Goal: Task Accomplishment & Management: Manage account settings

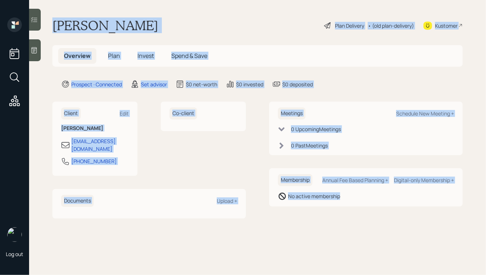
drag, startPoint x: 53, startPoint y: 25, endPoint x: 317, endPoint y: 220, distance: 327.9
click at [317, 220] on main "[PERSON_NAME] Plan Delivery • (old plan-delivery) Kustomer Overview Plan Invest…" at bounding box center [257, 137] width 457 height 275
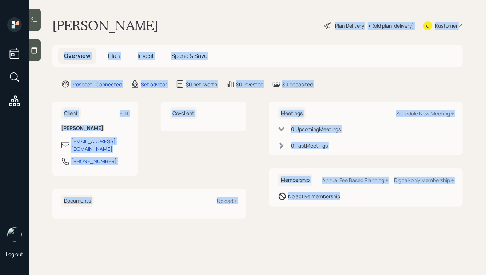
drag, startPoint x: 353, startPoint y: 223, endPoint x: 210, endPoint y: 31, distance: 240.0
click at [210, 31] on main "[PERSON_NAME] Plan Delivery • (old plan-delivery) Kustomer Overview Plan Invest…" at bounding box center [257, 137] width 457 height 275
click at [210, 31] on div "[PERSON_NAME] Plan Delivery • (old plan-delivery) Kustomer" at bounding box center [257, 25] width 410 height 16
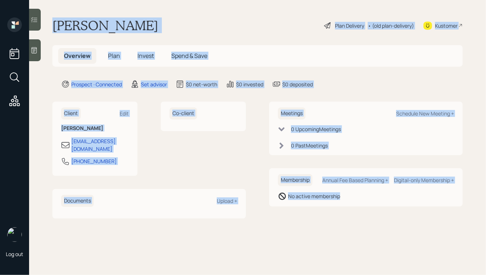
drag, startPoint x: 53, startPoint y: 25, endPoint x: 317, endPoint y: 202, distance: 317.4
click at [317, 202] on main "[PERSON_NAME] Plan Delivery • (old plan-delivery) Kustomer Overview Plan Invest…" at bounding box center [257, 137] width 457 height 275
click at [317, 202] on div "Membership Annual Fee Based Planning + Digital-only Membership + No active memb…" at bounding box center [366, 187] width 194 height 38
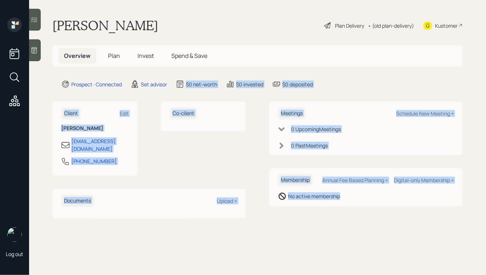
drag, startPoint x: 351, startPoint y: 204, endPoint x: 142, endPoint y: 16, distance: 280.8
click at [143, 17] on main "[PERSON_NAME] Plan Delivery • (old plan-delivery) Kustomer Overview Plan Invest…" at bounding box center [257, 137] width 457 height 275
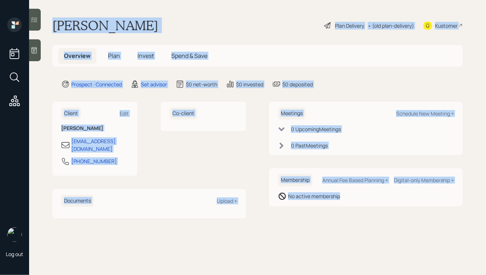
click at [146, 26] on div "[PERSON_NAME] Plan Delivery • (old plan-delivery) Kustomer" at bounding box center [257, 25] width 410 height 16
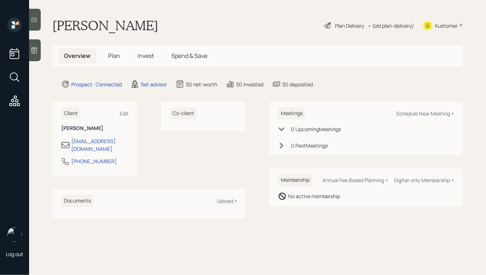
click at [33, 51] on icon at bounding box center [34, 50] width 5 height 6
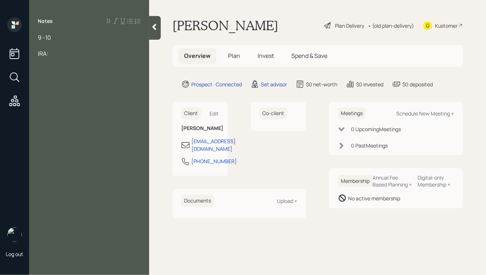
click at [47, 48] on div at bounding box center [89, 45] width 103 height 8
click at [59, 41] on div at bounding box center [89, 45] width 103 height 8
click at [60, 55] on div "IRA:" at bounding box center [89, 53] width 103 height 8
click at [65, 62] on div at bounding box center [89, 61] width 103 height 8
click at [58, 63] on div at bounding box center [89, 61] width 103 height 8
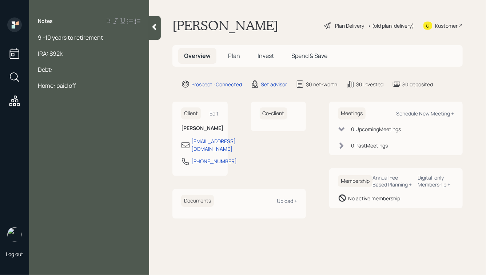
click at [51, 48] on div at bounding box center [89, 45] width 103 height 8
click at [108, 37] on div "9 -10 years to retirement" at bounding box center [89, 37] width 103 height 8
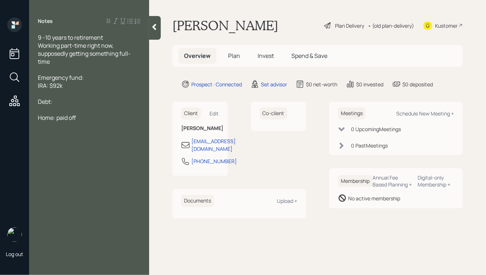
click at [66, 84] on div "IRA: $92k" at bounding box center [89, 85] width 103 height 8
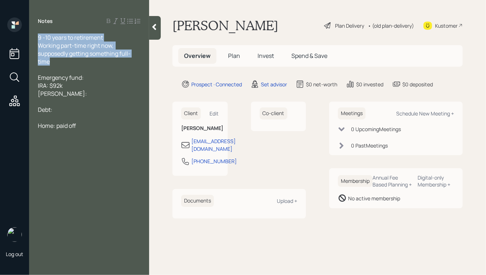
drag, startPoint x: 54, startPoint y: 64, endPoint x: 25, endPoint y: 30, distance: 44.4
click at [26, 30] on div "Log out Notes 9 -10 years to retirement Working part-time right now, supposedly…" at bounding box center [243, 137] width 486 height 275
click at [66, 48] on span "Working part-time right now, supposedly getting something full-time" at bounding box center [84, 53] width 93 height 24
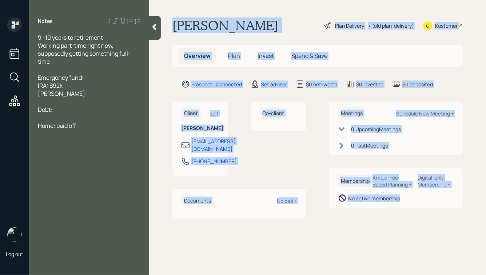
drag, startPoint x: 172, startPoint y: 24, endPoint x: 417, endPoint y: 237, distance: 324.4
click at [417, 237] on main "[PERSON_NAME] Plan Delivery • (old plan-delivery) Kustomer Overview Plan Invest…" at bounding box center [317, 137] width 337 height 275
click at [413, 224] on main "[PERSON_NAME] Plan Delivery • (old plan-delivery) Kustomer Overview Plan Invest…" at bounding box center [317, 137] width 337 height 275
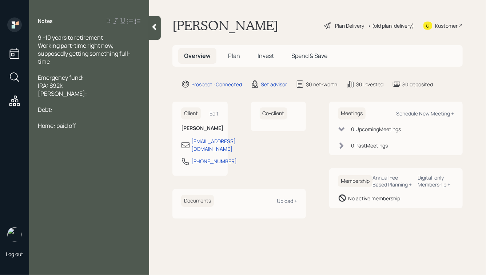
click at [76, 90] on div "[PERSON_NAME]:" at bounding box center [89, 93] width 103 height 8
click at [112, 38] on div "9 -10 years to retirement" at bounding box center [89, 37] width 103 height 8
click at [81, 62] on div "Working part-time right now, supposedly getting something full-time" at bounding box center [89, 53] width 103 height 24
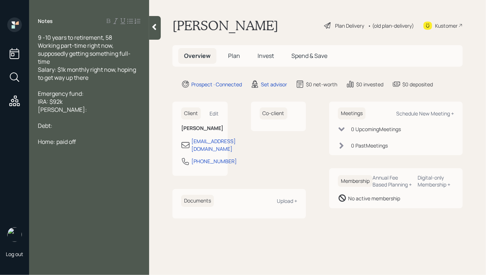
click at [93, 96] on div "Emergency fund:" at bounding box center [89, 93] width 103 height 8
click at [68, 101] on div "IRA: $92k" at bounding box center [89, 101] width 103 height 8
click at [68, 115] on div at bounding box center [89, 118] width 103 height 8
click at [65, 128] on div "Debt:" at bounding box center [89, 126] width 103 height 8
click at [38, 127] on span "Debt:" at bounding box center [45, 126] width 15 height 8
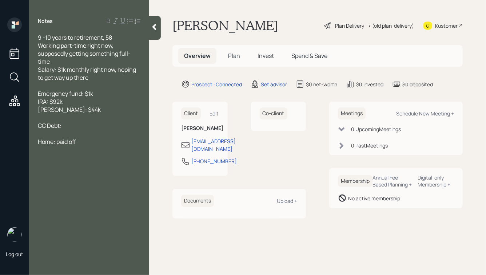
click at [69, 127] on div "CC Debt:" at bounding box center [89, 126] width 103 height 8
click at [74, 137] on span "CC Debt: $6,500" at bounding box center [60, 134] width 44 height 8
click at [93, 133] on div "CC Debt: $6,400" at bounding box center [89, 134] width 103 height 8
click at [56, 151] on span "Home: paid off" at bounding box center [57, 150] width 38 height 8
click at [112, 156] on div at bounding box center [89, 158] width 103 height 8
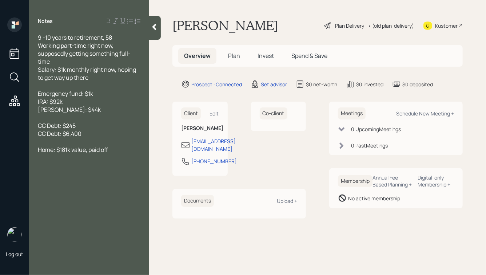
click at [118, 152] on div "Home: $181k value, paid off" at bounding box center [89, 150] width 103 height 8
click at [87, 108] on div "[PERSON_NAME]: $44k" at bounding box center [89, 109] width 103 height 8
click at [60, 109] on span "[PERSON_NAME]: $44k" at bounding box center [69, 109] width 63 height 8
click at [111, 112] on div "[PERSON_NAME] Annuity: $44k" at bounding box center [89, 109] width 103 height 8
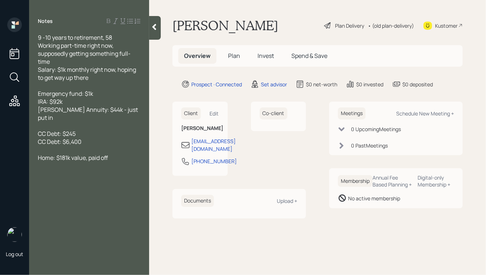
click at [109, 154] on div "Home: $181k value, paid off" at bounding box center [89, 158] width 103 height 8
click at [153, 27] on icon at bounding box center [154, 27] width 4 height 6
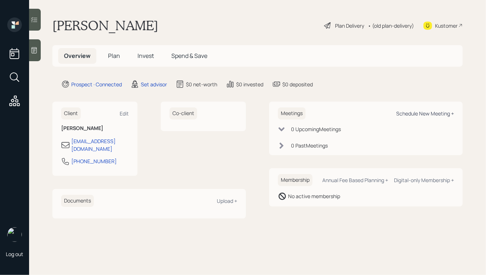
click at [407, 114] on div "Schedule New Meeting +" at bounding box center [425, 113] width 58 height 7
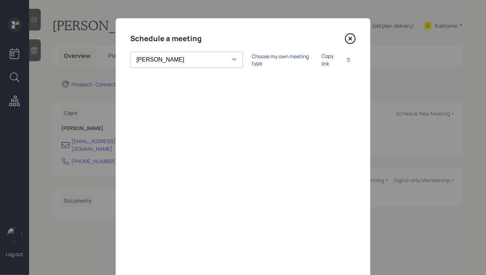
click at [252, 59] on div "Choose my own meeting type" at bounding box center [282, 60] width 61 height 14
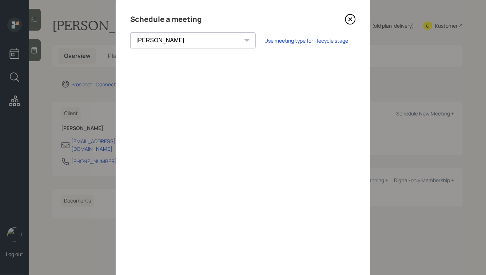
scroll to position [52, 0]
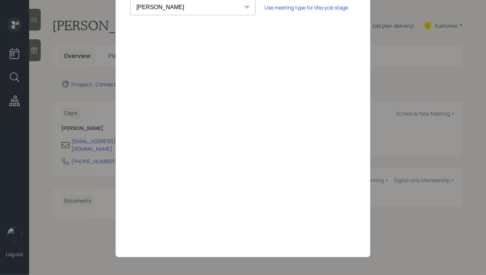
click at [178, 5] on select "[PERSON_NAME] [PERSON_NAME] [PERSON_NAME] [PERSON_NAME] [PERSON_NAME] [PERSON_N…" at bounding box center [193, 7] width 126 height 16
click at [177, 15] on select "[PERSON_NAME] [PERSON_NAME] [PERSON_NAME] [PERSON_NAME] [PERSON_NAME] [PERSON_N…" at bounding box center [193, 8] width 126 height 16
select select "b1d8ea90-abcc-42aa-86cc-4f33a132aacc"
click at [130, 0] on select "[PERSON_NAME] [PERSON_NAME] [PERSON_NAME] [PERSON_NAME] [PERSON_NAME] [PERSON_N…" at bounding box center [193, 8] width 126 height 16
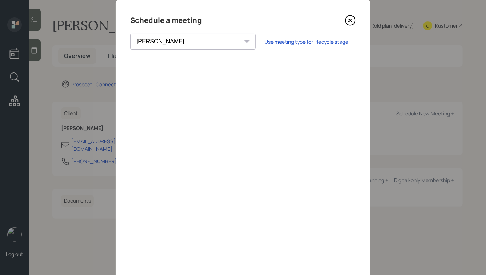
scroll to position [0, 0]
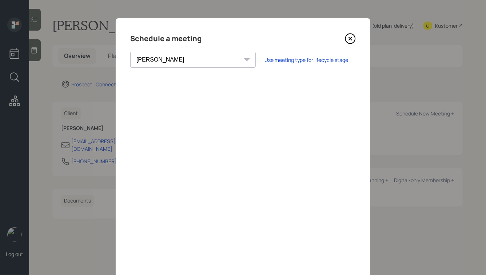
click at [161, 38] on h4 "Schedule a meeting" at bounding box center [165, 39] width 71 height 12
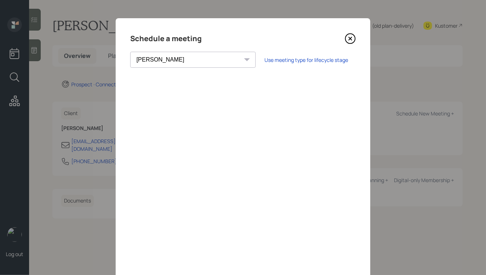
click at [161, 38] on h4 "Schedule a meeting" at bounding box center [165, 39] width 71 height 12
click at [247, 46] on div "Schedule a meeting [PERSON_NAME] [PERSON_NAME] [PERSON_NAME] [PERSON_NAME] [PER…" at bounding box center [243, 163] width 255 height 291
drag, startPoint x: 205, startPoint y: 38, endPoint x: 129, endPoint y: 39, distance: 76.4
click at [129, 39] on div "Schedule a meeting [PERSON_NAME] [PERSON_NAME] [PERSON_NAME] [PERSON_NAME] [PER…" at bounding box center [243, 163] width 255 height 291
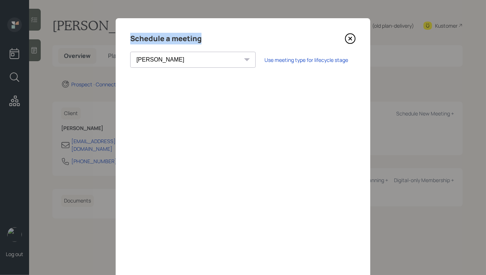
drag, startPoint x: 130, startPoint y: 36, endPoint x: 204, endPoint y: 36, distance: 74.2
click at [204, 36] on div "Schedule a meeting" at bounding box center [243, 39] width 226 height 12
drag, startPoint x: 132, startPoint y: 38, endPoint x: 200, endPoint y: 43, distance: 68.2
click at [200, 43] on h4 "Schedule a meeting" at bounding box center [165, 39] width 71 height 12
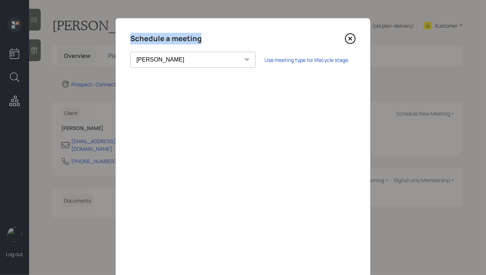
click at [200, 43] on h4 "Schedule a meeting" at bounding box center [165, 39] width 71 height 12
click at [350, 39] on icon at bounding box center [350, 38] width 11 height 11
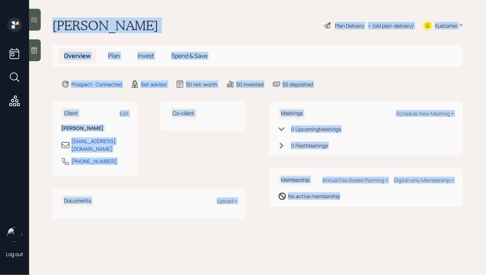
drag, startPoint x: 53, startPoint y: 21, endPoint x: 298, endPoint y: 250, distance: 334.3
click at [298, 250] on main "[PERSON_NAME] Plan Delivery • (old plan-delivery) Kustomer Overview Plan Invest…" at bounding box center [257, 137] width 457 height 275
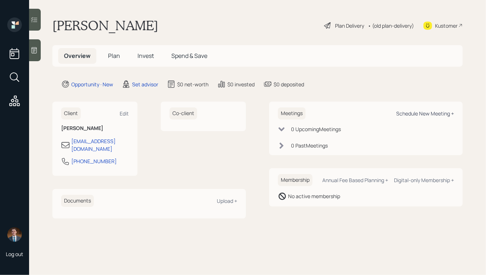
click at [413, 116] on div "Schedule New Meeting +" at bounding box center [425, 113] width 58 height 7
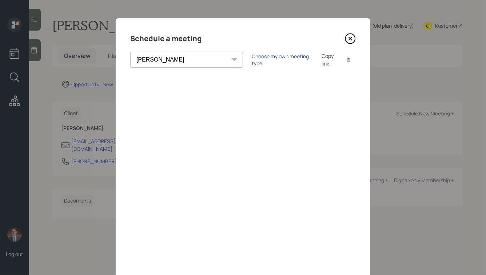
click at [180, 57] on select "[PERSON_NAME] [PERSON_NAME] [PERSON_NAME] [PERSON_NAME] [PERSON_NAME] [PERSON_N…" at bounding box center [186, 60] width 113 height 16
select select "ade3b313-576a-42c5-b346-1eb294908ae6"
click at [130, 52] on select "[PERSON_NAME] [PERSON_NAME] [PERSON_NAME] [PERSON_NAME] [PERSON_NAME] [PERSON_N…" at bounding box center [186, 60] width 113 height 16
click at [252, 61] on div "Choose my own meeting type" at bounding box center [282, 60] width 61 height 14
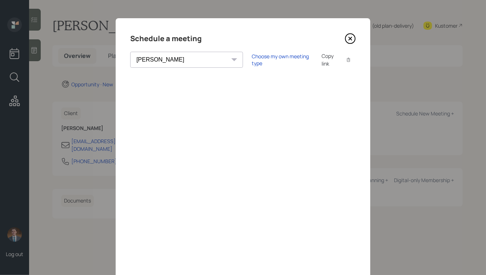
click at [155, 58] on select "[PERSON_NAME] [PERSON_NAME] [PERSON_NAME] [PERSON_NAME] [PERSON_NAME] [PERSON_N…" at bounding box center [186, 60] width 113 height 16
select select "ade3b313-576a-42c5-b346-1eb294908ae6"
click at [130, 52] on select "[PERSON_NAME] [PERSON_NAME] [PERSON_NAME] [PERSON_NAME] [PERSON_NAME] [PERSON_N…" at bounding box center [186, 60] width 113 height 16
